Goal: Register for event/course

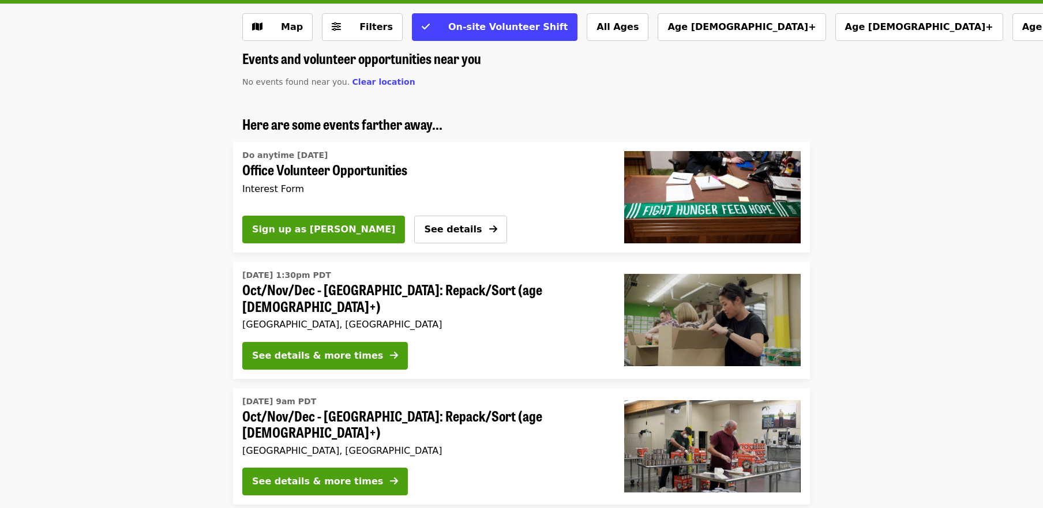
scroll to position [73, 0]
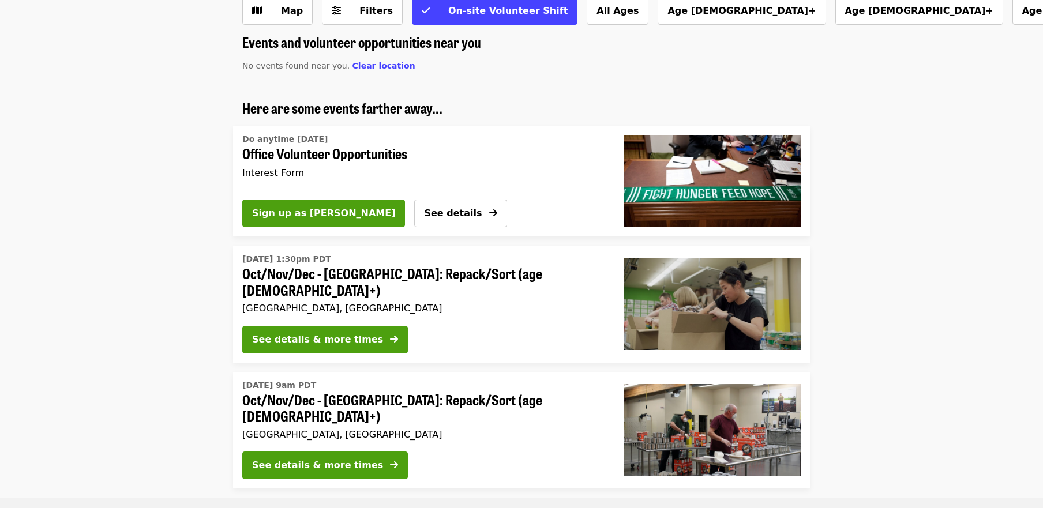
click at [408, 155] on span "Office Volunteer Opportunities" at bounding box center [419, 153] width 354 height 17
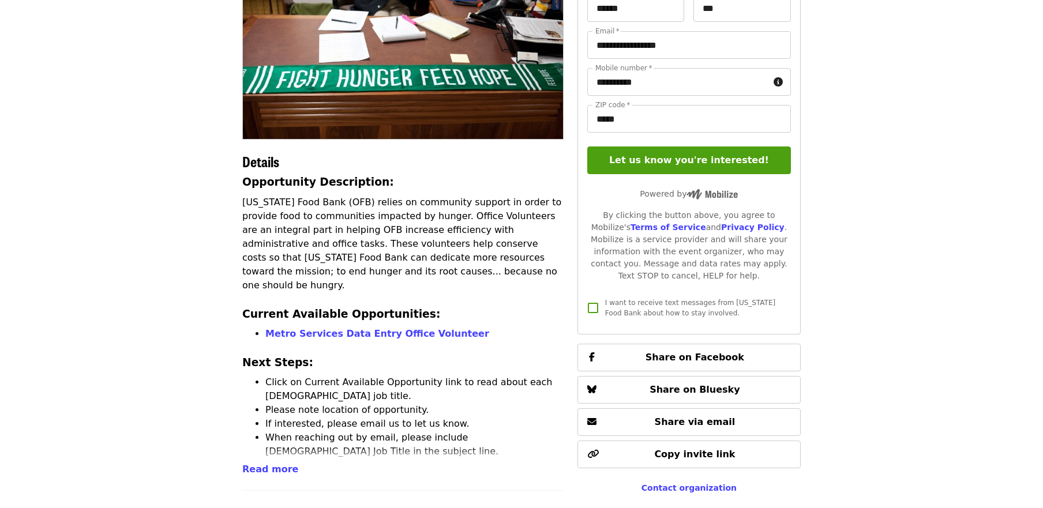
scroll to position [149, 0]
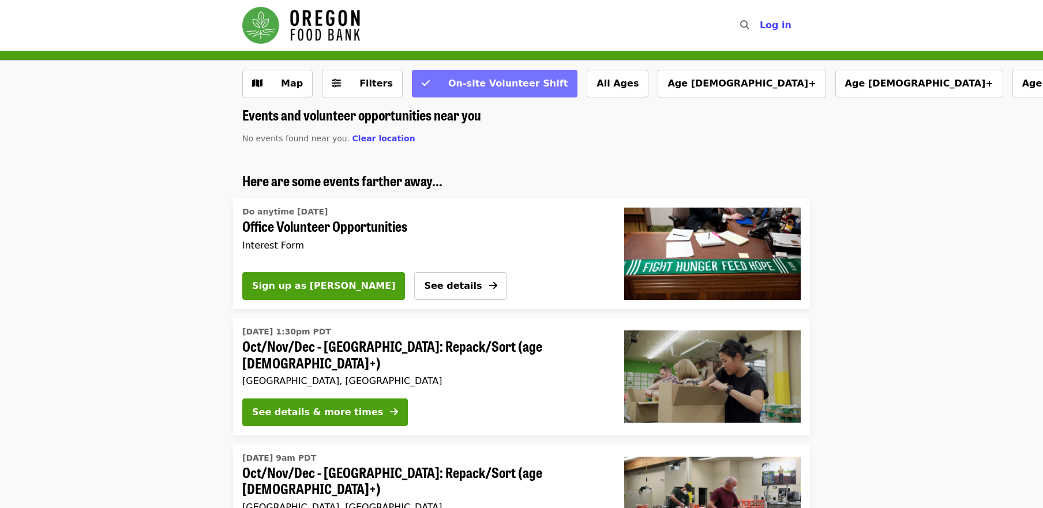
click at [507, 82] on span "On-site Volunteer Shift" at bounding box center [507, 83] width 119 height 11
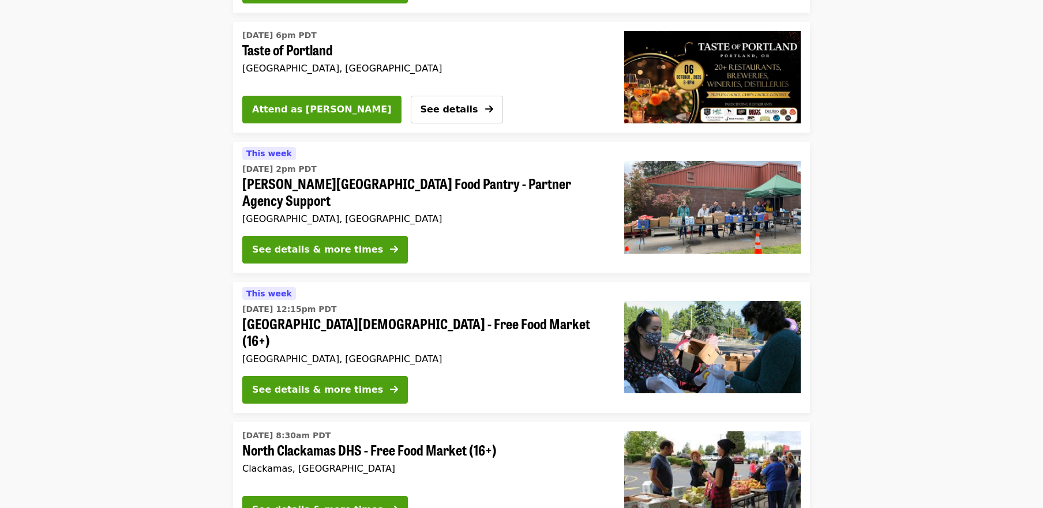
scroll to position [3186, 0]
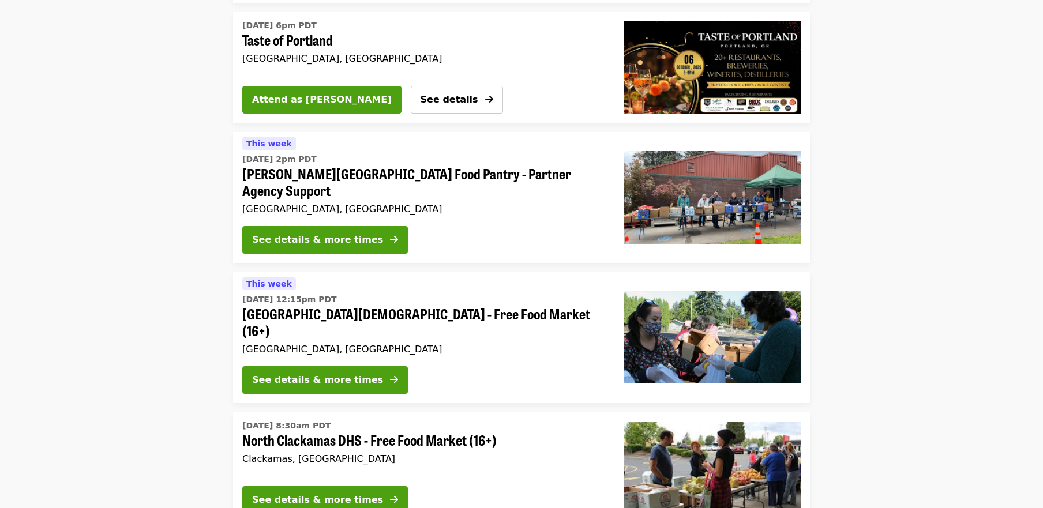
click at [439, 432] on span "North Clackamas DHS - Free Food Market (16+)" at bounding box center [424, 440] width 364 height 17
